Goal: Task Accomplishment & Management: Manage account settings

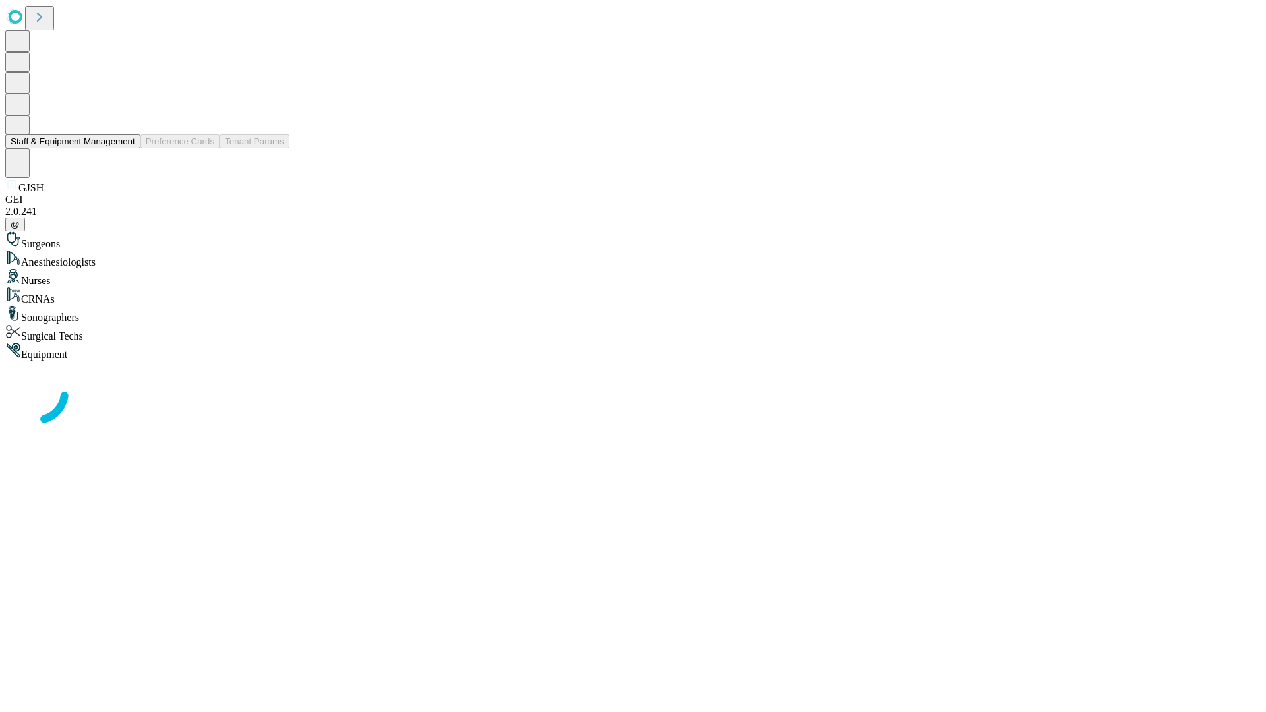
click at [126, 148] on button "Staff & Equipment Management" at bounding box center [72, 141] width 135 height 14
